Goal: Information Seeking & Learning: Learn about a topic

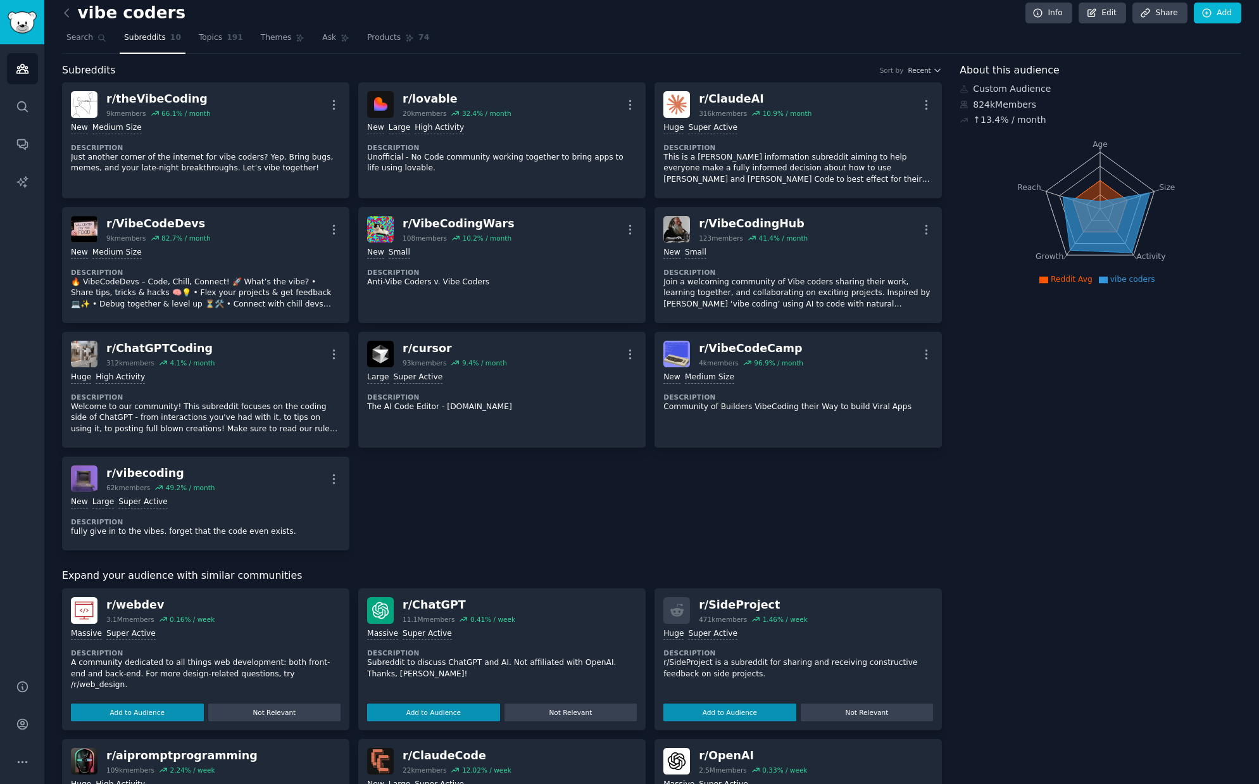
scroll to position [8, 0]
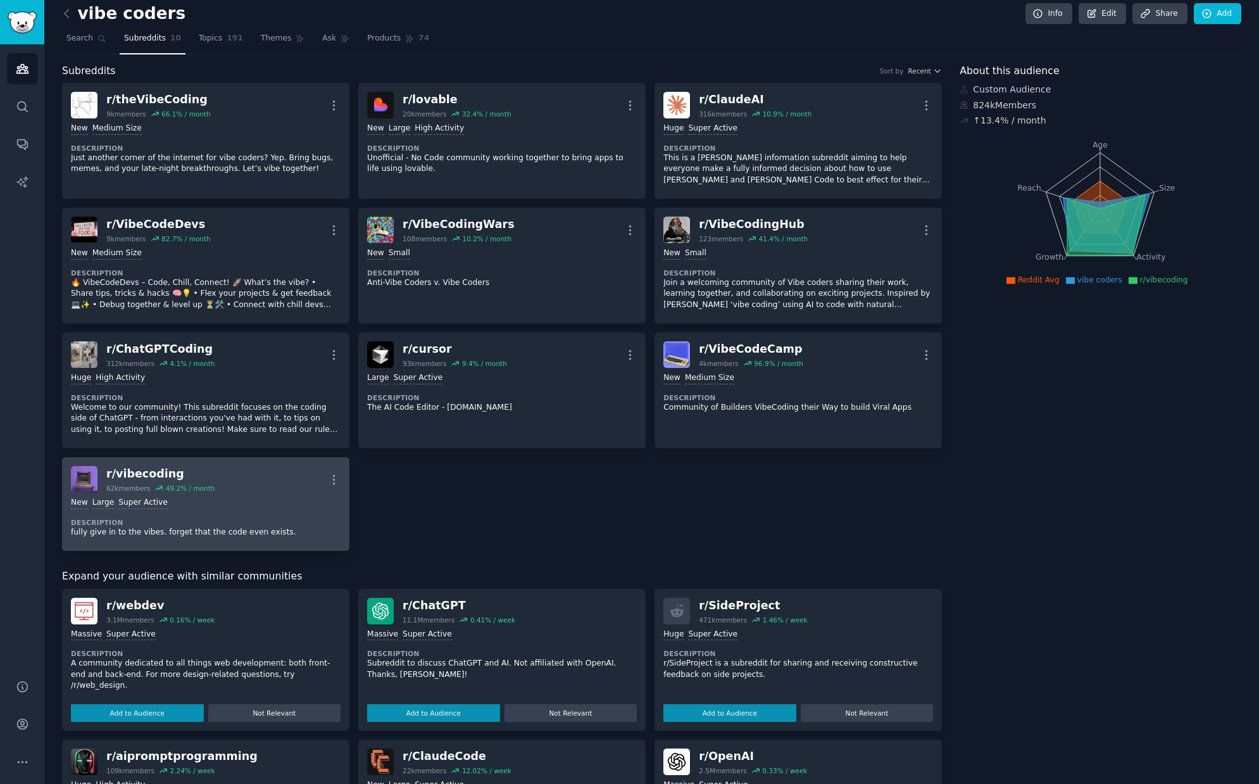
click at [281, 501] on div "New Large Super Active" at bounding box center [206, 503] width 270 height 12
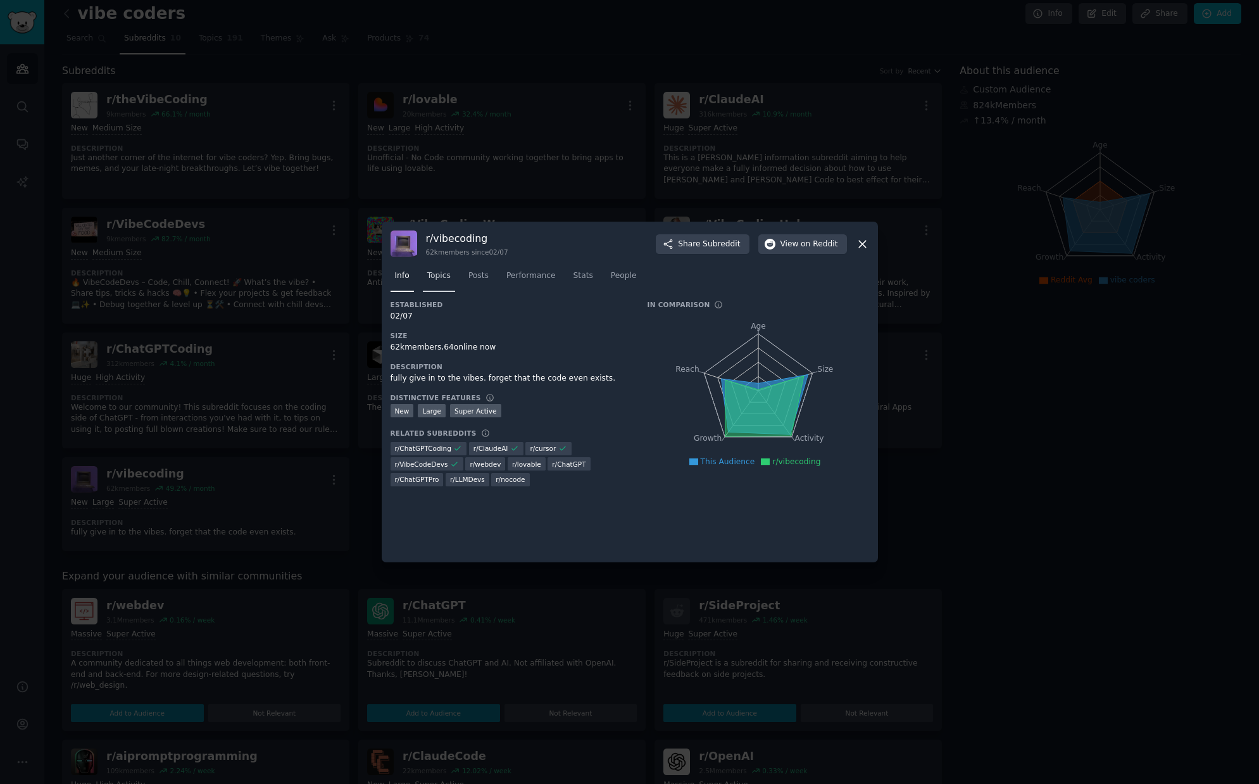
click at [434, 277] on span "Topics" at bounding box center [438, 275] width 23 height 11
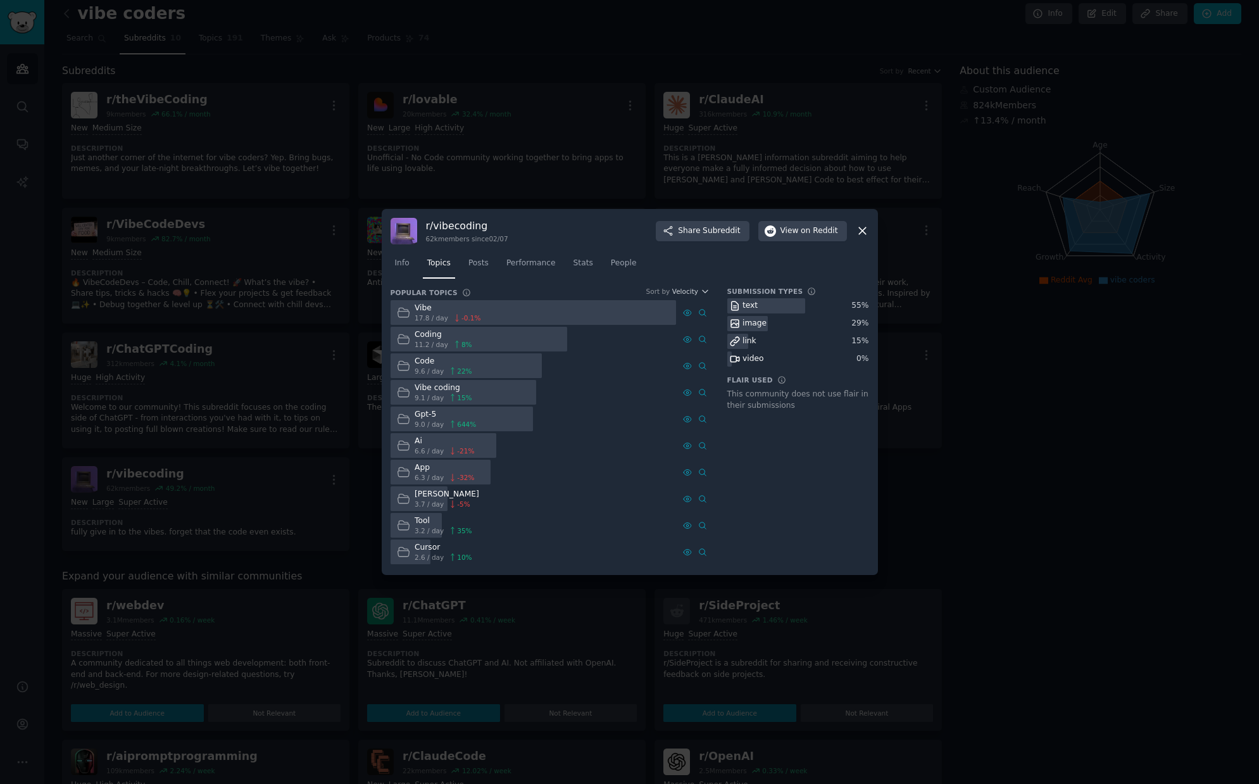
click at [490, 313] on div at bounding box center [534, 312] width 286 height 25
click at [476, 265] on span "Posts" at bounding box center [479, 263] width 20 height 11
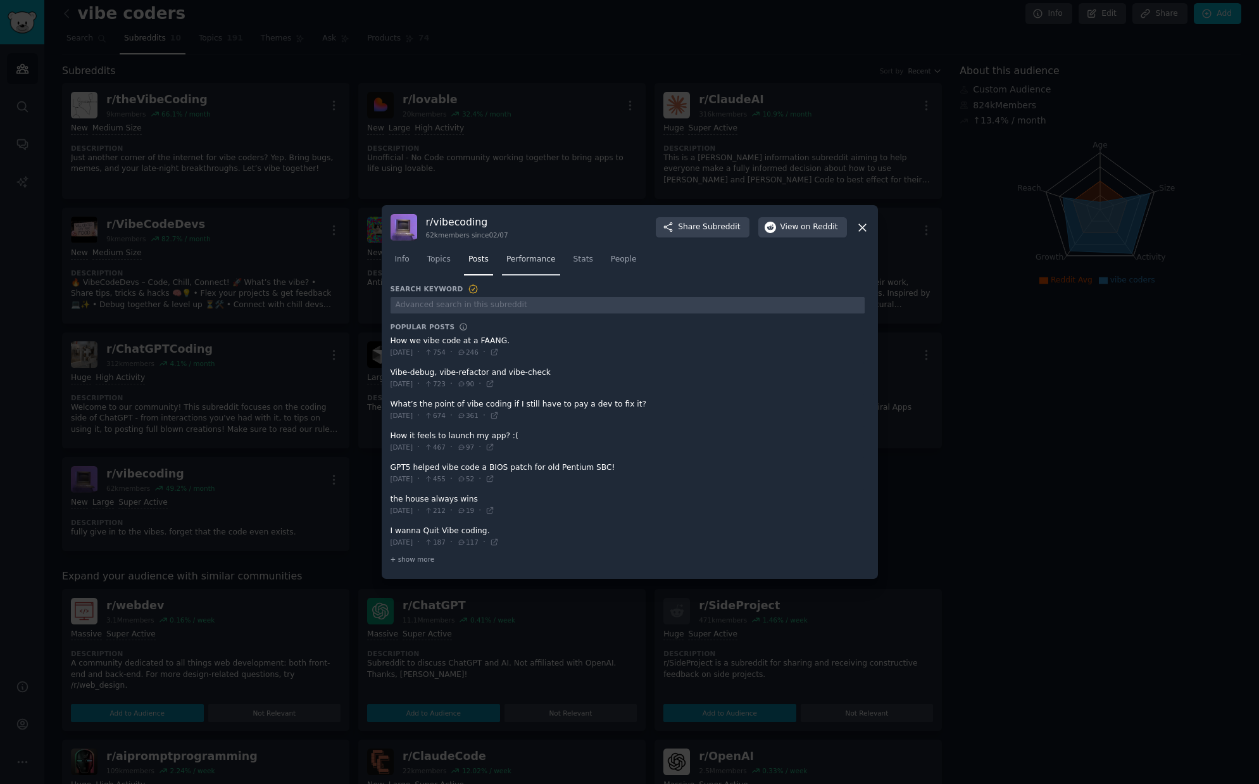
click at [527, 256] on span "Performance" at bounding box center [531, 259] width 49 height 11
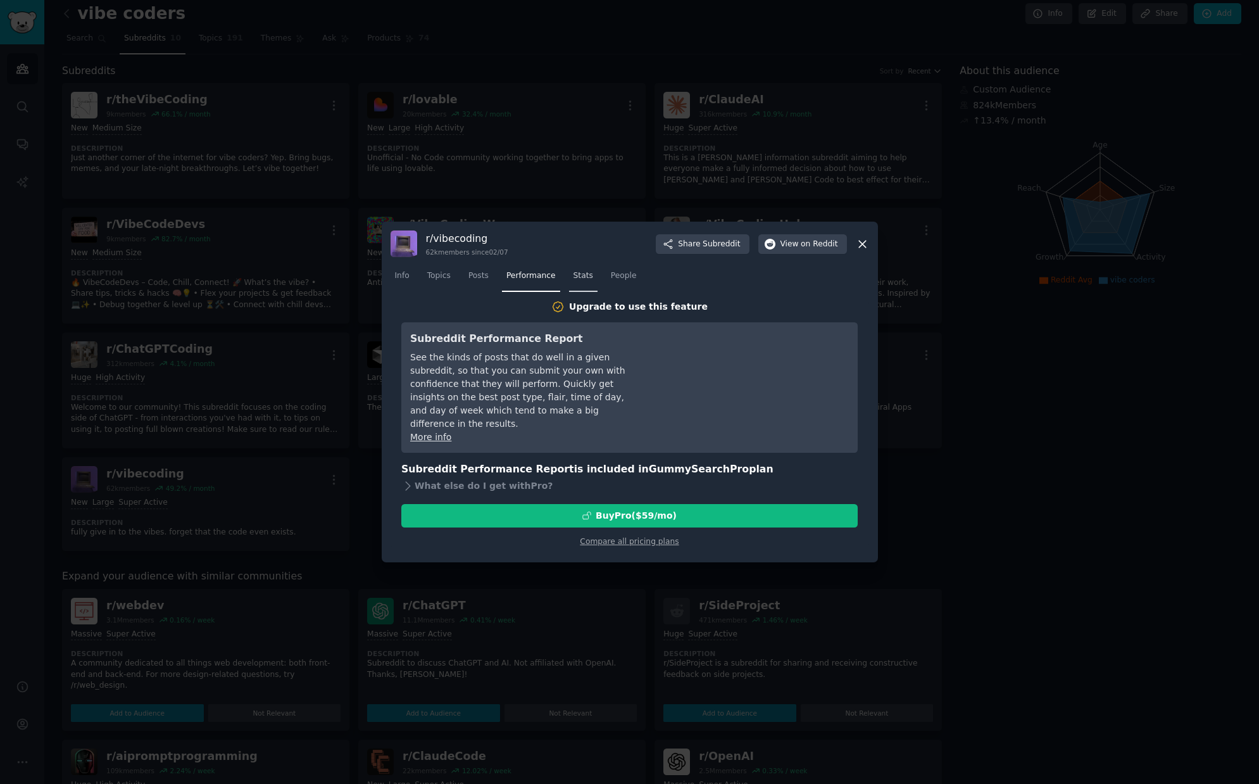
click at [579, 274] on span "Stats" at bounding box center [584, 275] width 20 height 11
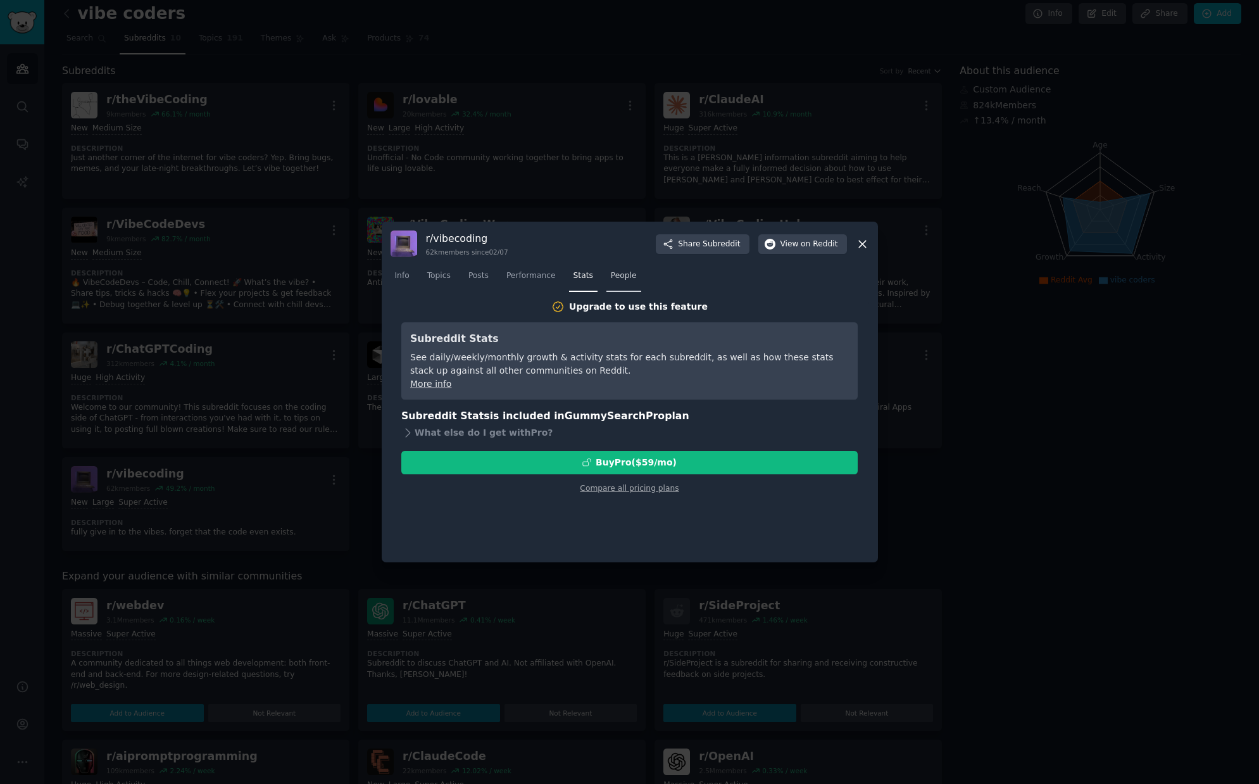
click at [628, 277] on span "People" at bounding box center [624, 275] width 26 height 11
click at [630, 495] on div "Upgrade to use this feature Subreddit Influencers See the top contributors in e…" at bounding box center [630, 426] width 479 height 253
click at [630, 487] on link "Compare all pricing plans" at bounding box center [629, 488] width 99 height 9
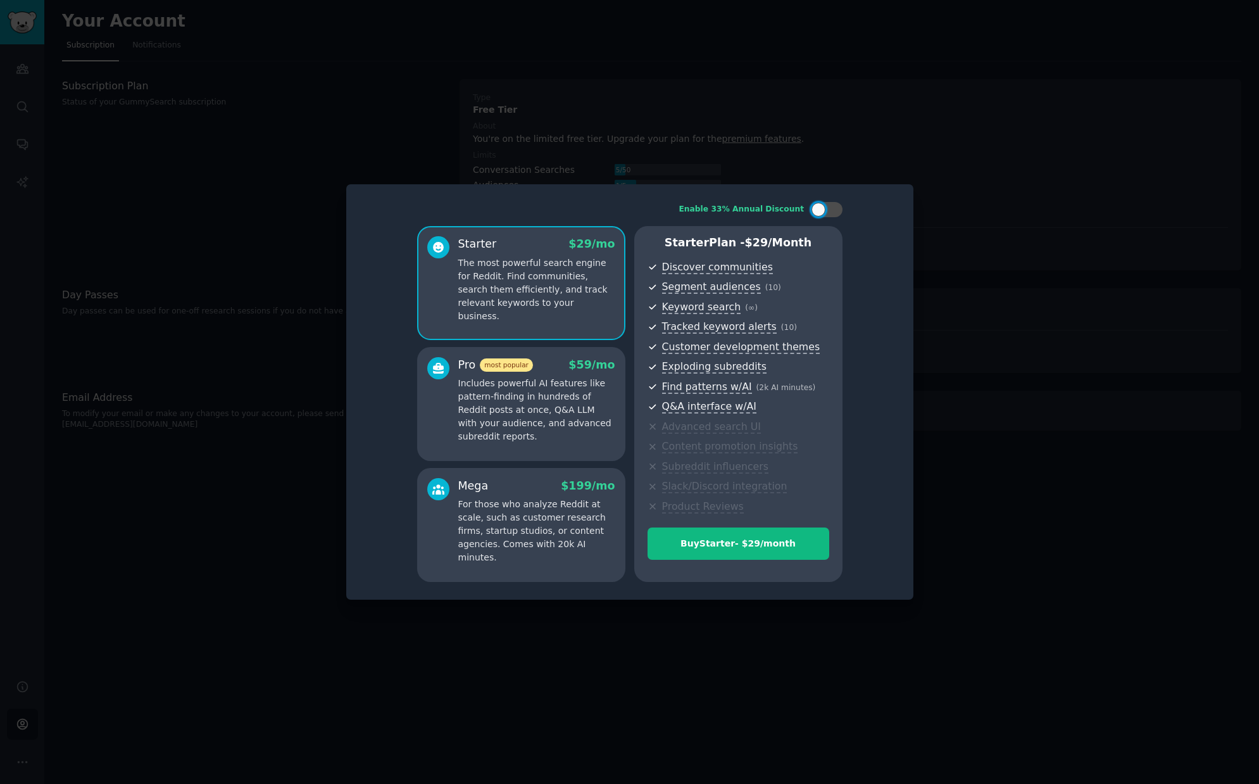
click at [561, 398] on p "Includes powerful AI features like pattern-finding in hundreds of Reddit posts …" at bounding box center [536, 410] width 157 height 66
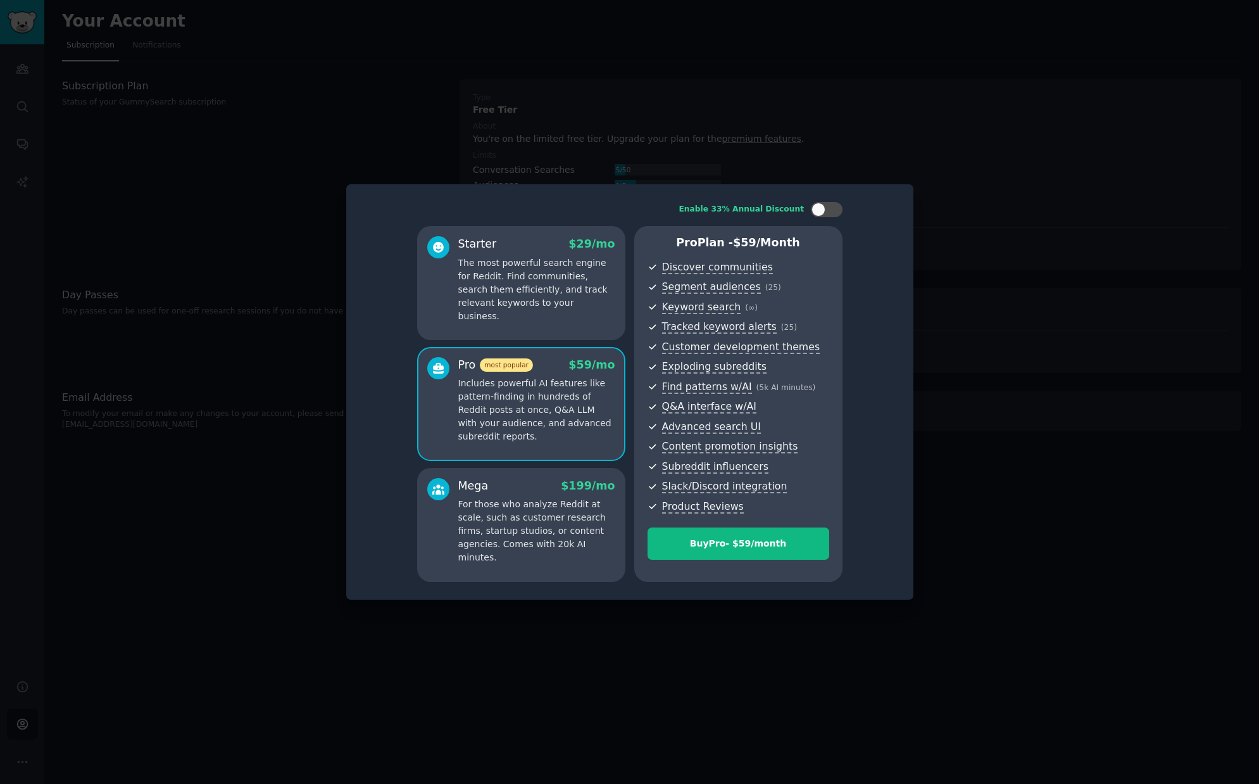
click at [552, 511] on p "For those who analyze Reddit at scale, such as customer research firms, startup…" at bounding box center [536, 531] width 157 height 66
click at [567, 294] on p "The most powerful search engine for Reddit. Find communities, search them effic…" at bounding box center [536, 289] width 157 height 66
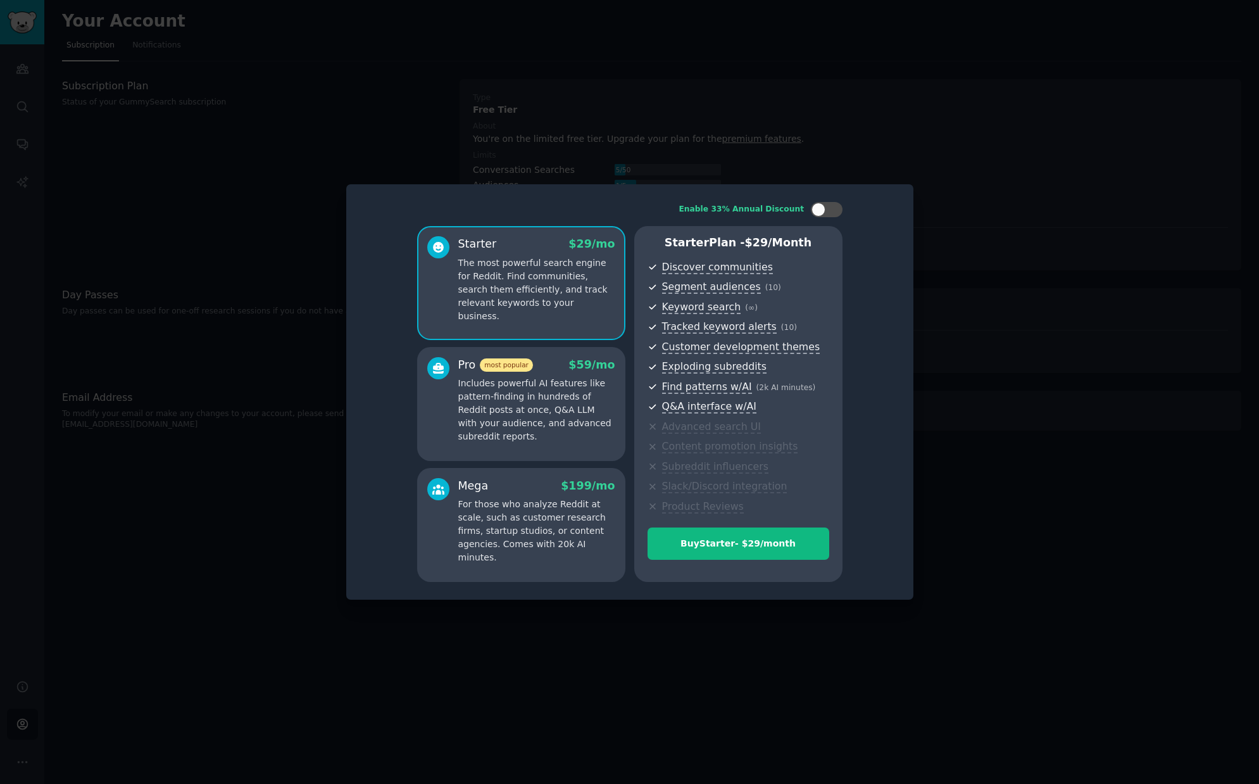
click at [557, 502] on p "For those who analyze Reddit at scale, such as customer research firms, startup…" at bounding box center [536, 531] width 157 height 66
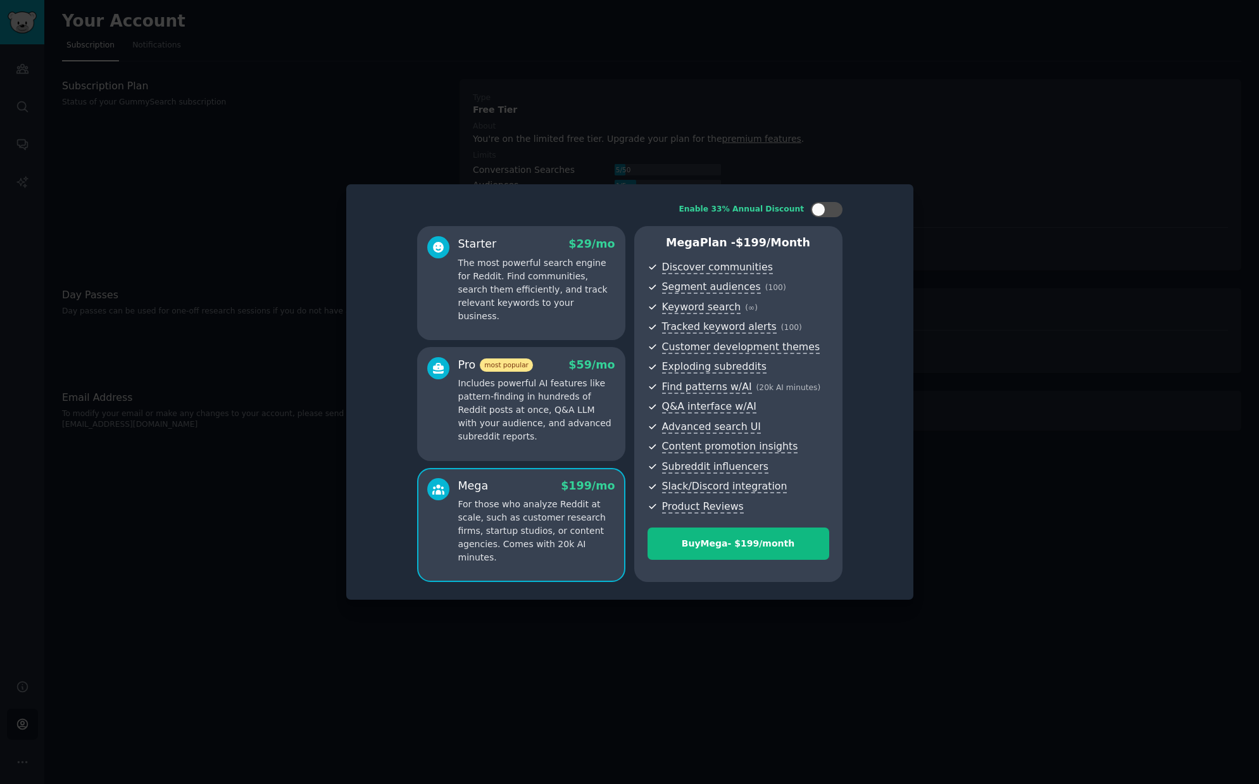
click at [557, 270] on p "The most powerful search engine for Reddit. Find communities, search them effic…" at bounding box center [536, 289] width 157 height 66
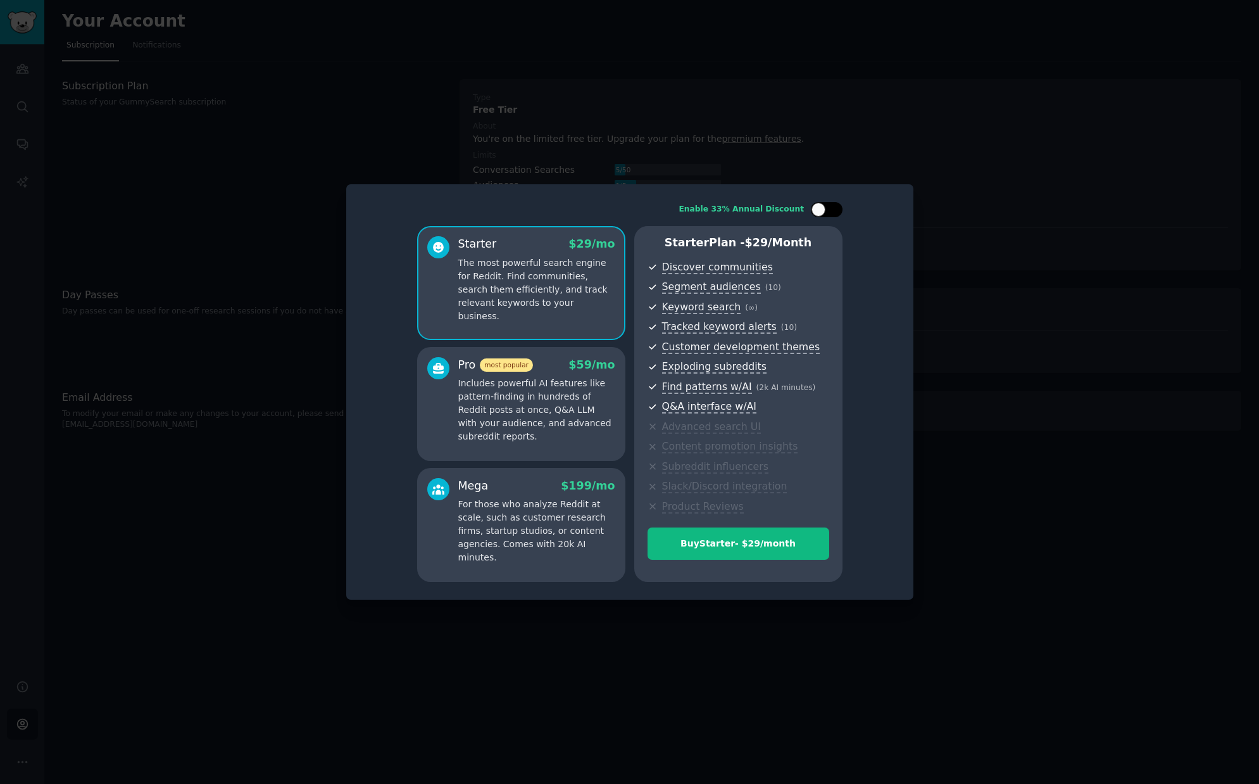
click at [817, 213] on div at bounding box center [819, 210] width 14 height 14
click at [817, 213] on div at bounding box center [827, 209] width 32 height 15
checkbox input "false"
click at [783, 107] on div at bounding box center [629, 392] width 1259 height 784
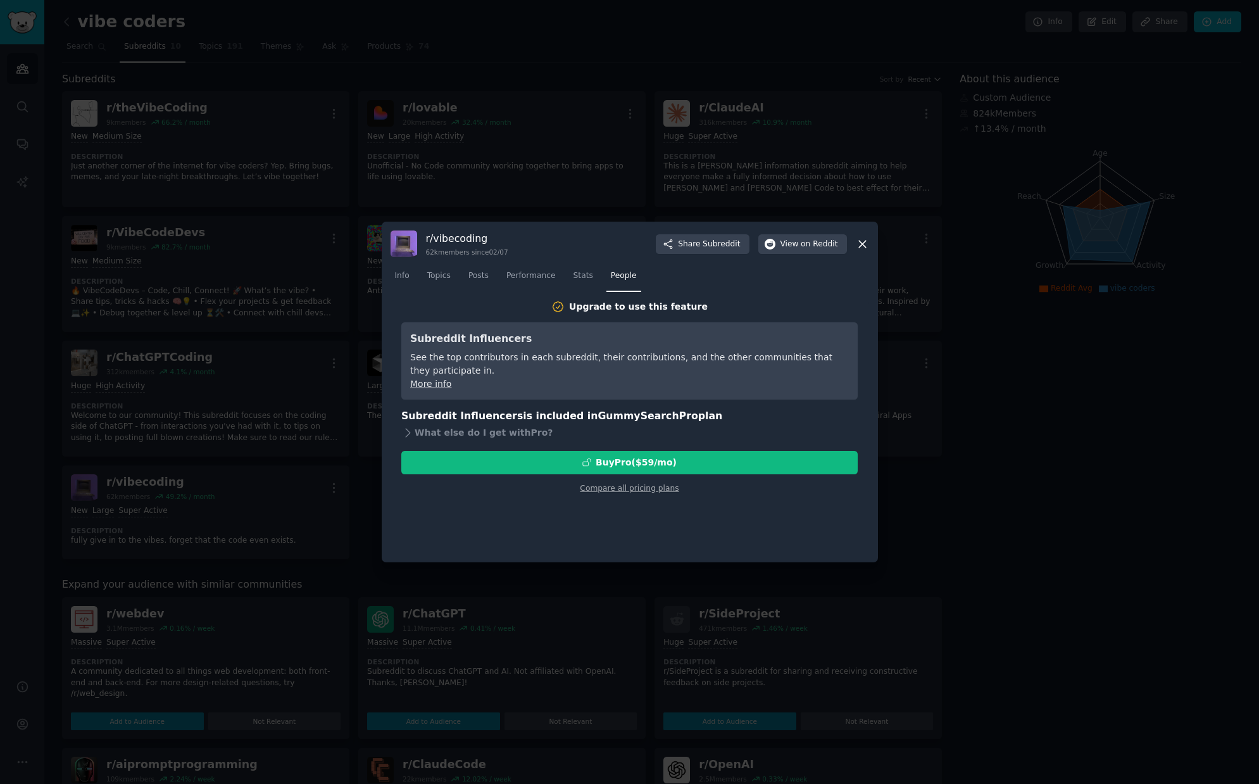
click at [303, 181] on div at bounding box center [629, 392] width 1259 height 784
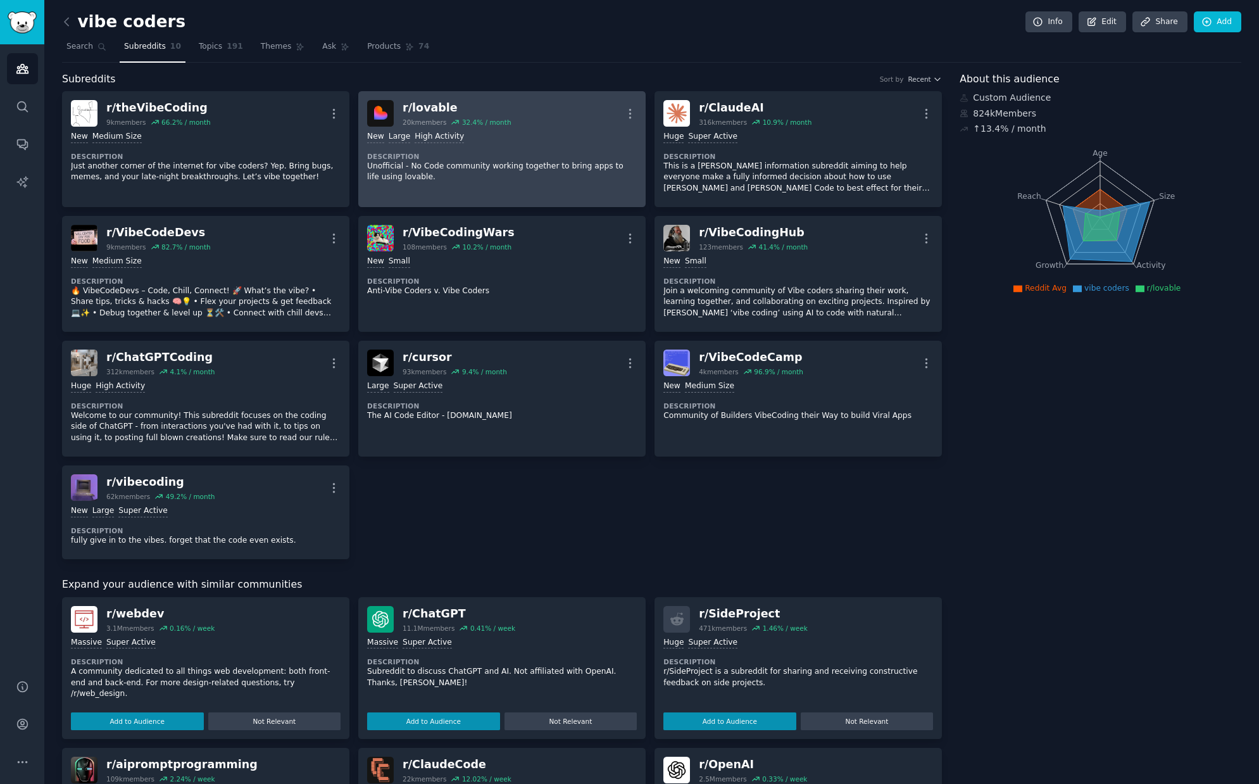
click at [515, 144] on div "New Large High Activity Description Unofficial - No Code community working toge…" at bounding box center [502, 157] width 270 height 61
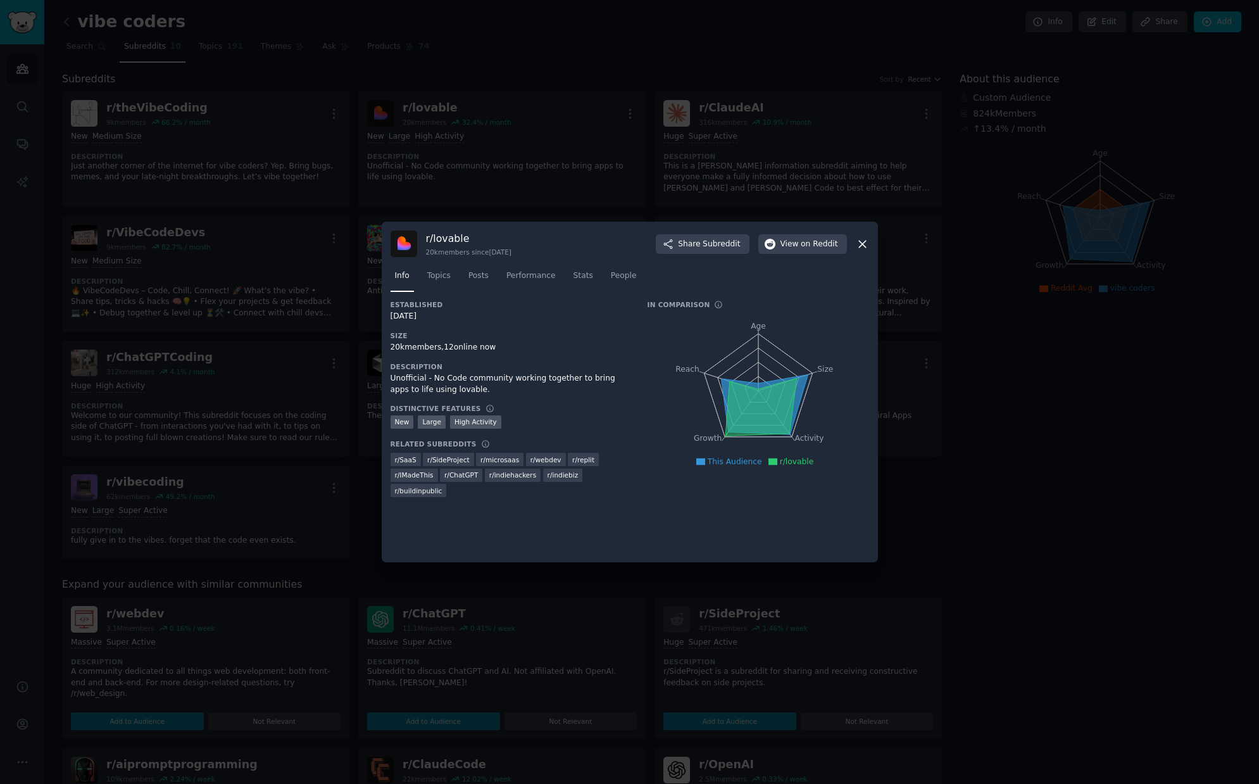
click at [524, 117] on div at bounding box center [629, 392] width 1259 height 784
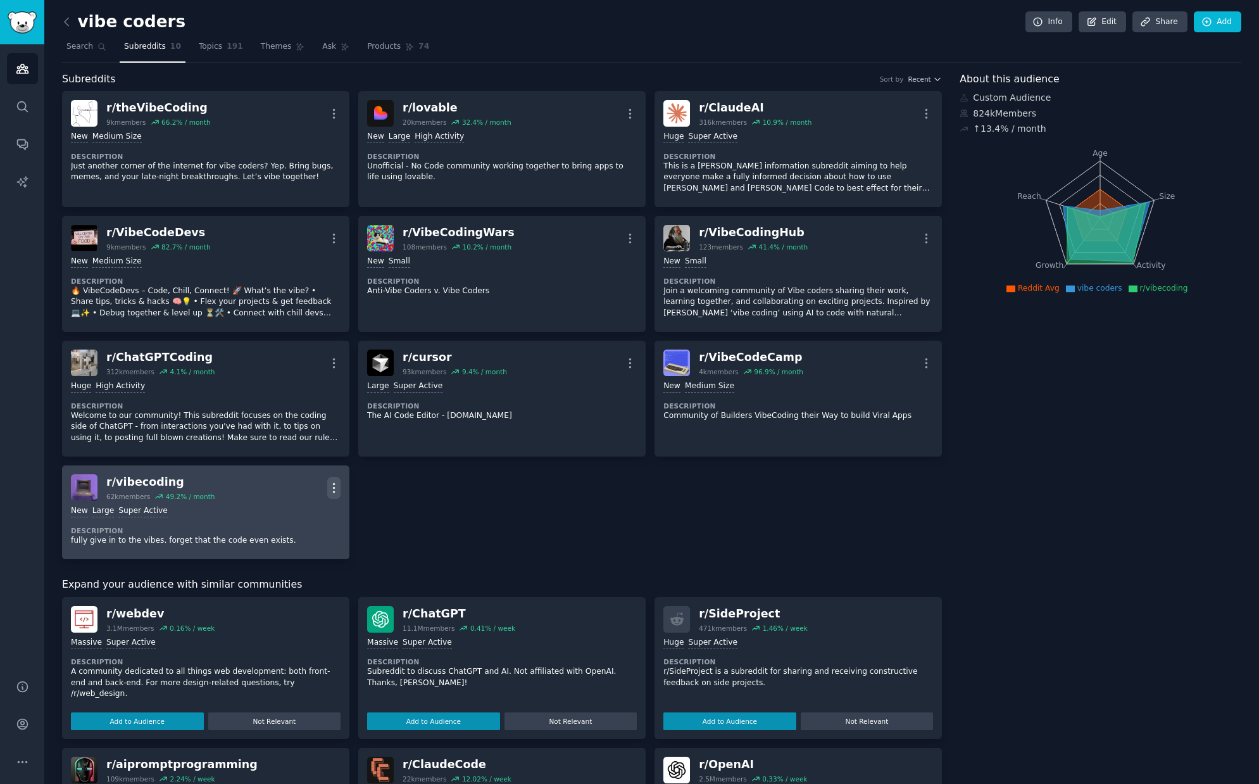
click at [332, 489] on icon "button" at bounding box center [333, 487] width 13 height 13
click at [189, 502] on div "New Large Super Active Description fully give in to the vibes. forget that the …" at bounding box center [206, 525] width 270 height 49
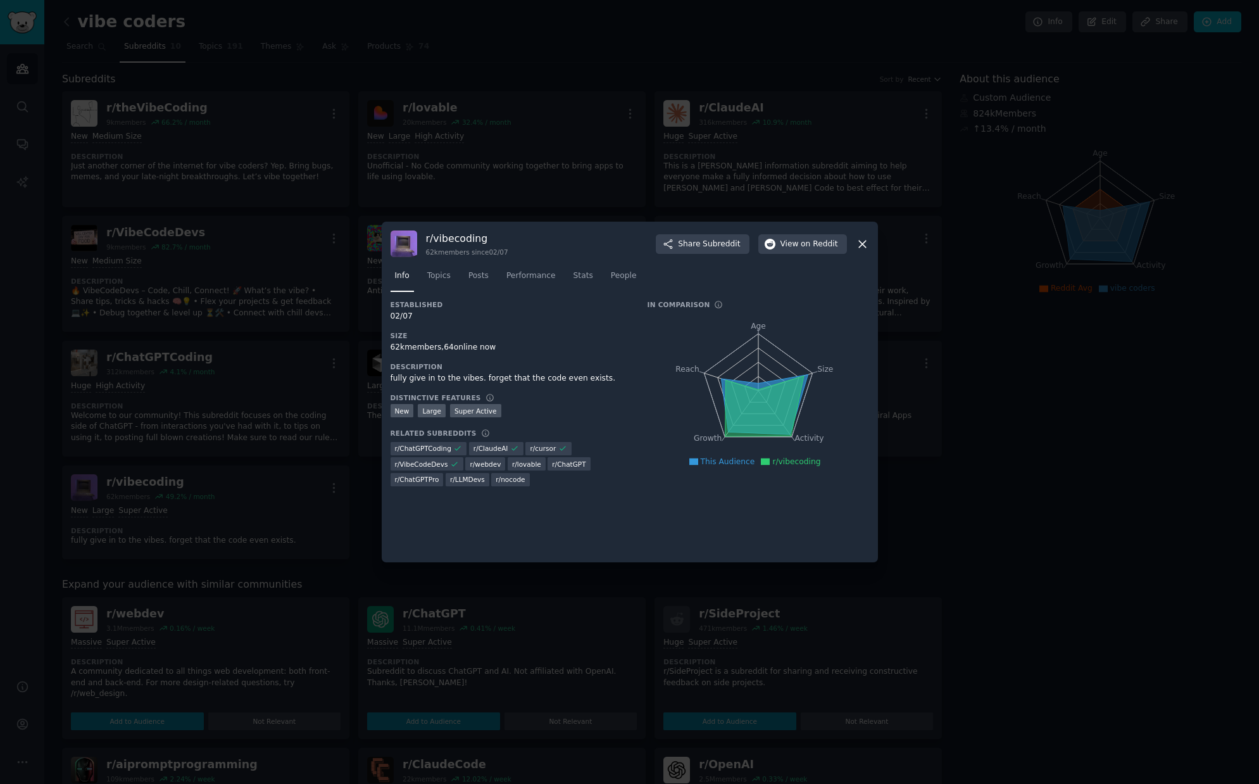
click at [214, 417] on div at bounding box center [629, 392] width 1259 height 784
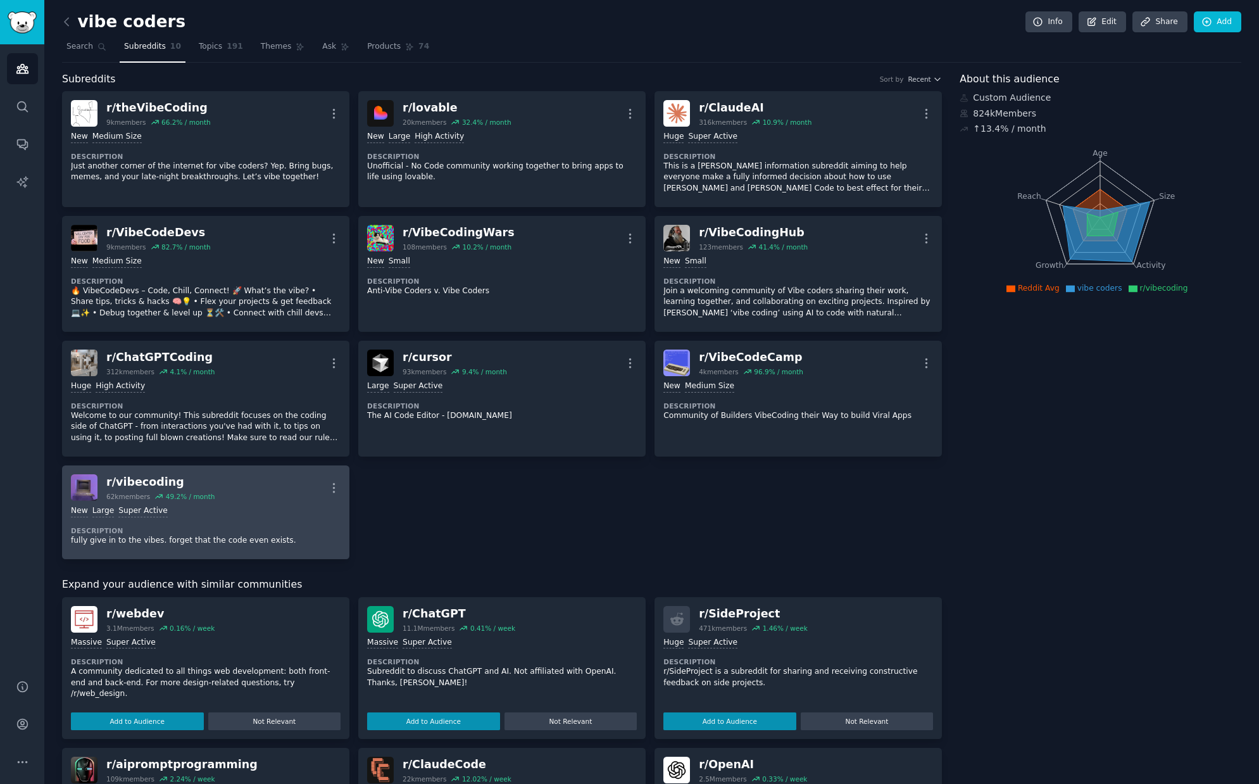
click at [186, 481] on div "r/ vibecoding" at bounding box center [160, 482] width 108 height 16
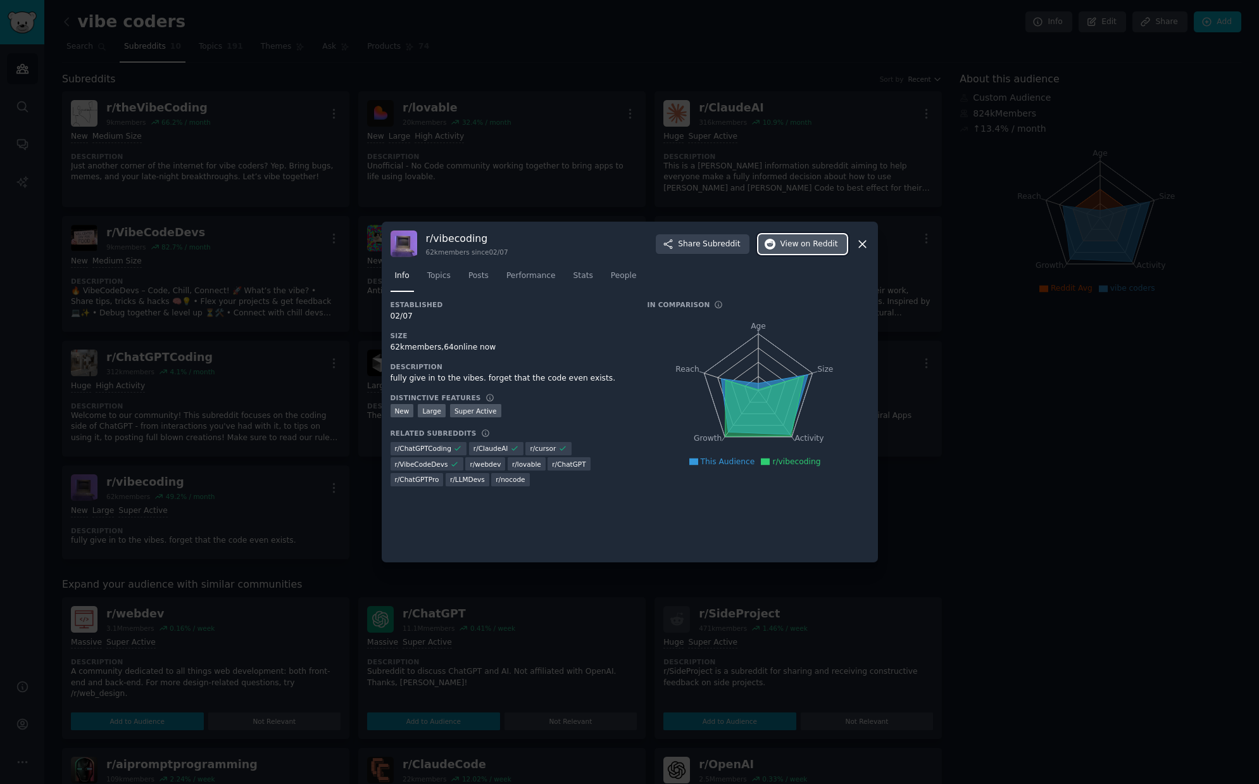
click at [797, 247] on span "View on Reddit" at bounding box center [810, 244] width 58 height 11
